Goal: Find specific page/section: Find specific page/section

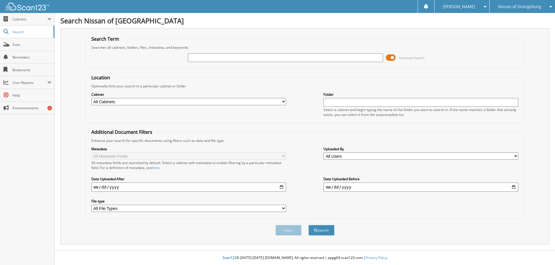
click at [225, 58] on input "text" at bounding box center [285, 57] width 195 height 9
type input "602111"
click at [308, 225] on button "Search" at bounding box center [321, 230] width 26 height 11
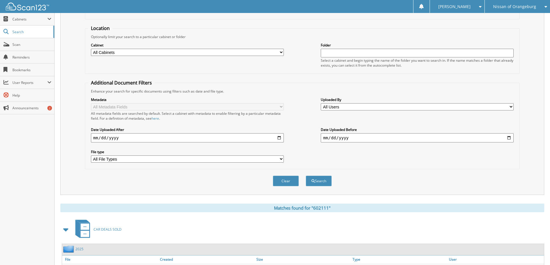
scroll to position [90, 0]
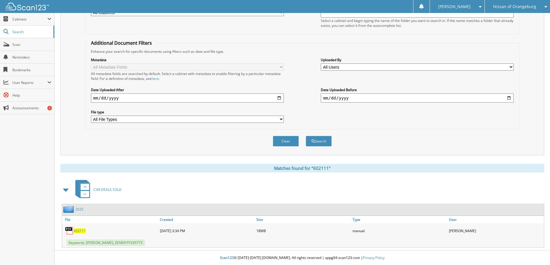
click at [83, 231] on span "602111" at bounding box center [80, 231] width 12 height 5
